Goal: Task Accomplishment & Management: Manage account settings

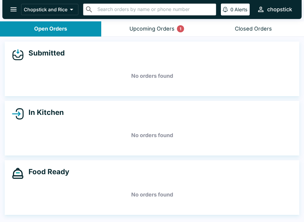
click at [141, 28] on div "Upcoming Orders 1" at bounding box center [151, 28] width 45 height 7
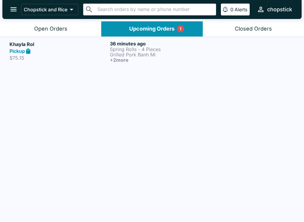
click at [30, 28] on button "Open Orders" at bounding box center [50, 28] width 101 height 15
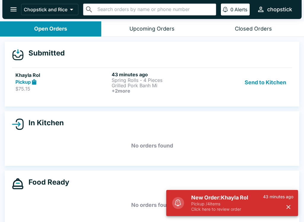
click at [239, 206] on p "Pickup / 4 items" at bounding box center [227, 203] width 72 height 5
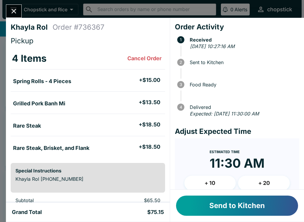
click at [248, 210] on button "Send to Kitchen" at bounding box center [237, 205] width 122 height 20
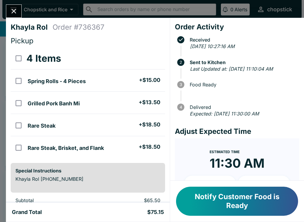
click at [11, 12] on icon "Close" at bounding box center [14, 11] width 8 height 8
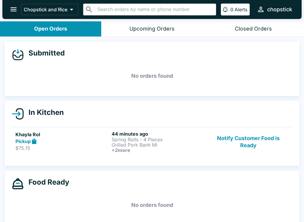
click at [262, 129] on link "Khayla Rol Pickup $75.15 44 minutes ago Spring Rolls - 4 Pieces Grilled Pork Ba…" at bounding box center [152, 141] width 280 height 29
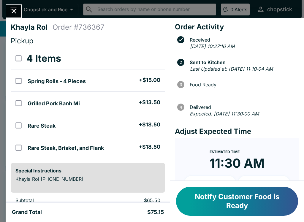
click at [240, 188] on button "Notify Customer Food is Ready" at bounding box center [237, 200] width 122 height 29
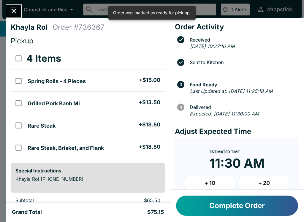
click at [9, 15] on button "Close" at bounding box center [13, 11] width 15 height 13
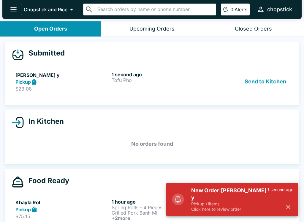
click at [215, 202] on p "Pickup / 1 items" at bounding box center [229, 203] width 76 height 5
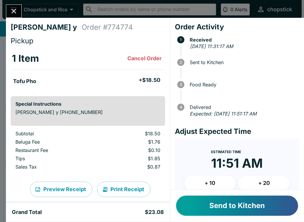
click at [214, 210] on button "Send to Kitchen" at bounding box center [237, 205] width 122 height 20
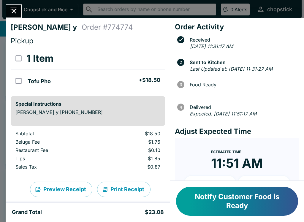
click at [29, 16] on div "[PERSON_NAME] y Order # 774774 Pickup 1 Item Tofu Pho + $18.50 Special Instruct…" at bounding box center [152, 111] width 304 height 222
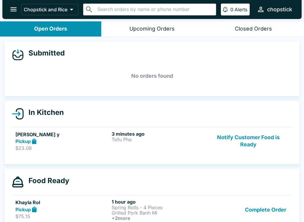
click at [242, 147] on button "Notify Customer Food is Ready" at bounding box center [248, 141] width 80 height 20
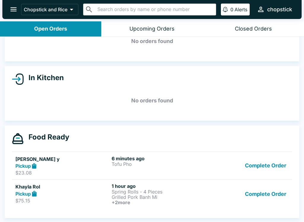
scroll to position [35, 0]
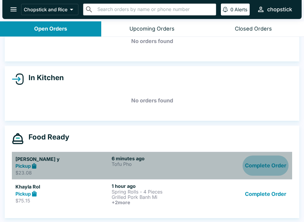
click at [275, 162] on button "Complete Order" at bounding box center [265, 165] width 46 height 20
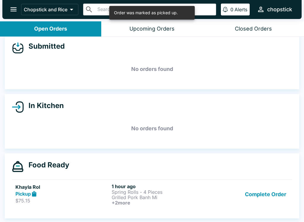
scroll to position [7, 0]
click at [276, 183] on button "Complete Order" at bounding box center [265, 194] width 46 height 22
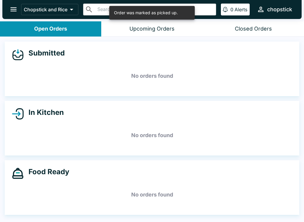
scroll to position [0, 0]
